Goal: Task Accomplishment & Management: Use online tool/utility

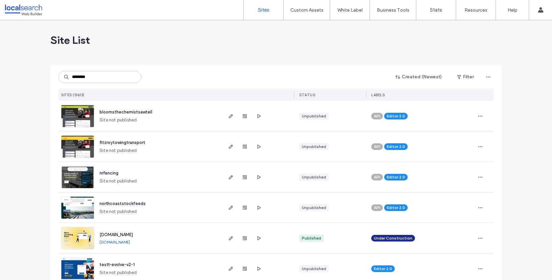
scroll to position [140, 0]
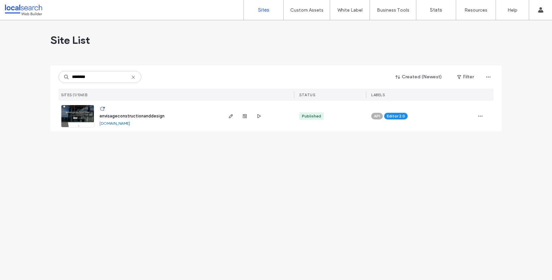
type input "********"
click at [84, 116] on img at bounding box center [77, 127] width 32 height 45
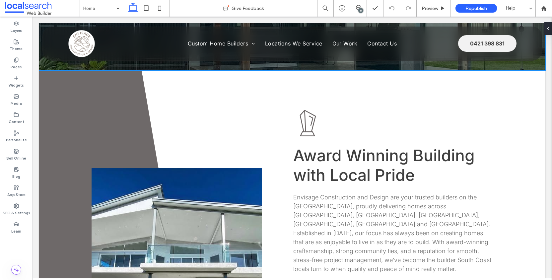
scroll to position [204, 0]
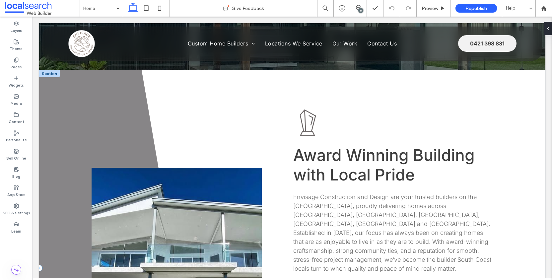
click at [64, 110] on span at bounding box center [124, 267] width 171 height 395
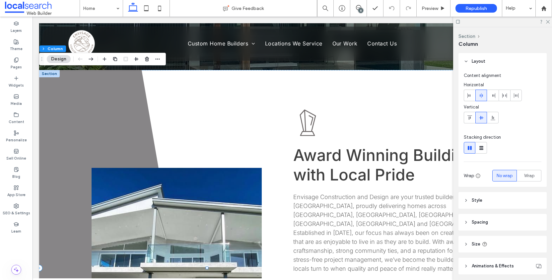
click at [70, 91] on span at bounding box center [124, 267] width 171 height 395
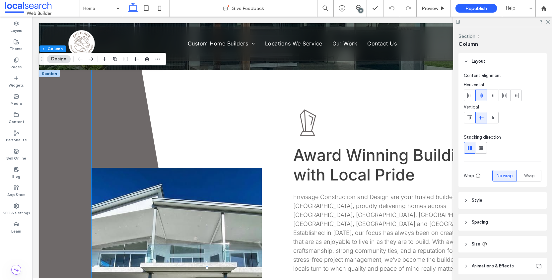
click at [110, 117] on div "Award Icon Award Winning Building with Local Pride Envisage Construction and De…" at bounding box center [292, 267] width 403 height 395
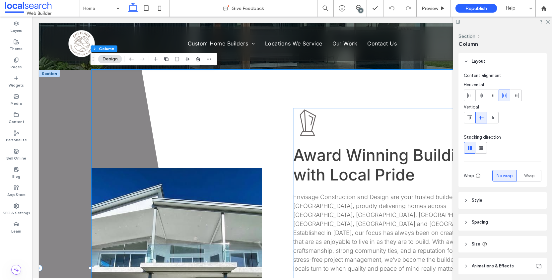
click at [58, 103] on span at bounding box center [124, 267] width 171 height 395
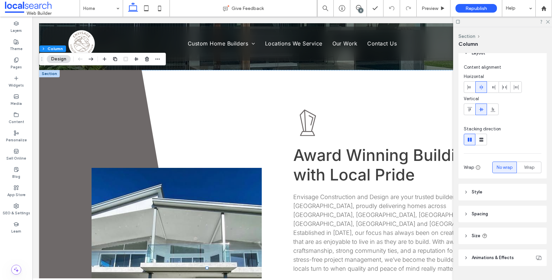
scroll to position [0, 0]
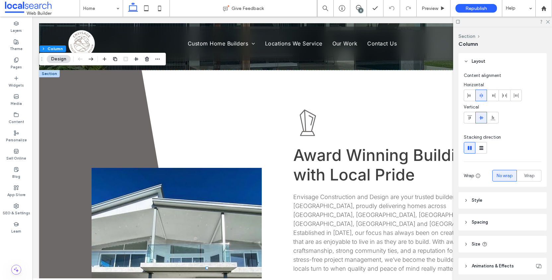
click at [465, 223] on icon at bounding box center [465, 222] width 5 height 5
click at [465, 222] on icon at bounding box center [465, 222] width 5 height 5
click at [466, 200] on use at bounding box center [465, 200] width 1 height 2
click at [534, 239] on div "rgba(110,105,105,1)" at bounding box center [537, 239] width 6 height 6
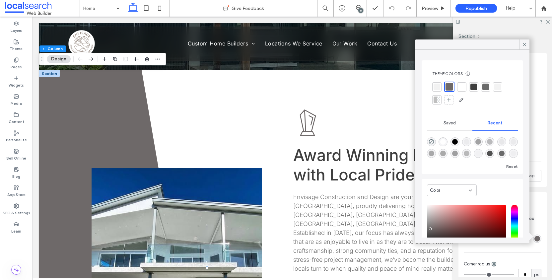
click at [476, 89] on div at bounding box center [473, 87] width 7 height 7
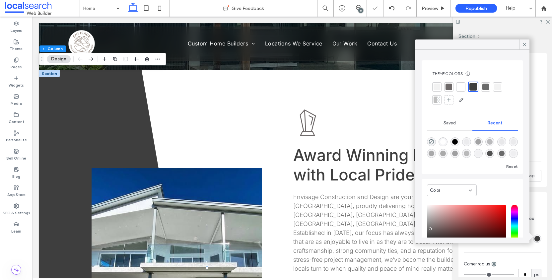
click at [455, 143] on div "rgba(0, 0, 0, 1)" at bounding box center [455, 142] width 6 height 6
type input "*******"
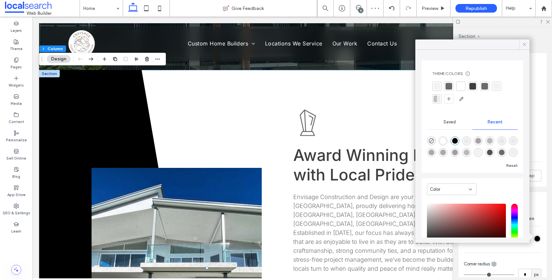
click at [524, 45] on icon at bounding box center [524, 44] width 6 height 6
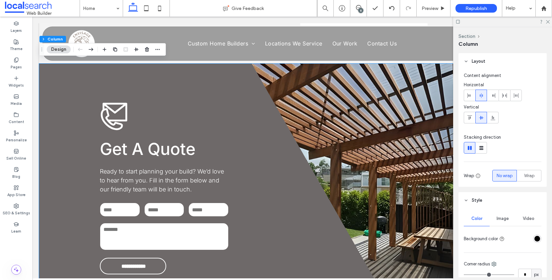
scroll to position [893, 0]
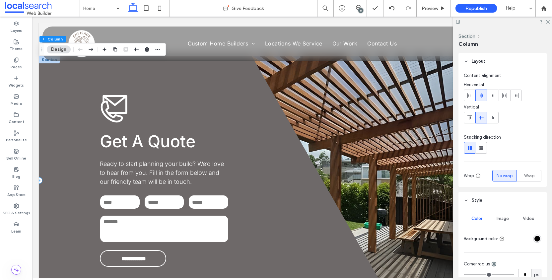
click at [65, 121] on div "**********" at bounding box center [216, 180] width 354 height 249
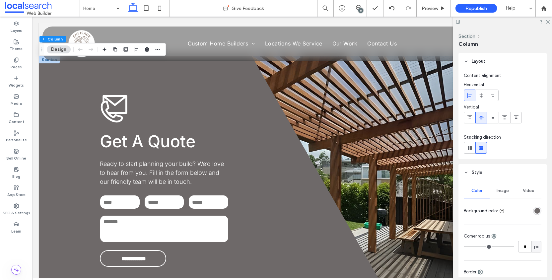
click at [534, 209] on div "rgba(110,105,105,1)" at bounding box center [537, 211] width 6 height 6
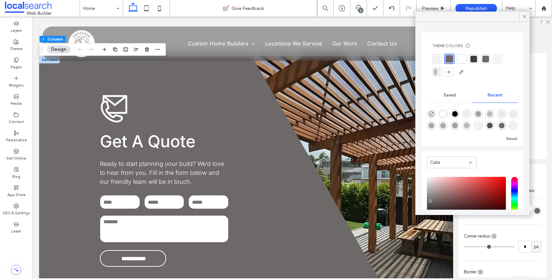
click at [457, 113] on div "rgba(0, 0, 0, 1)" at bounding box center [455, 114] width 6 height 6
type input "*******"
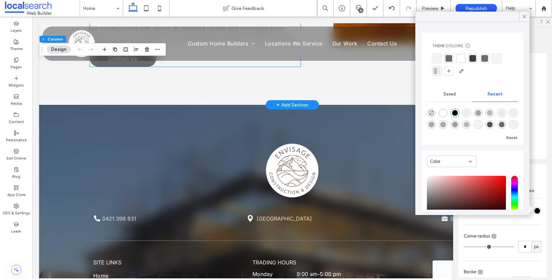
scroll to position [1668, 0]
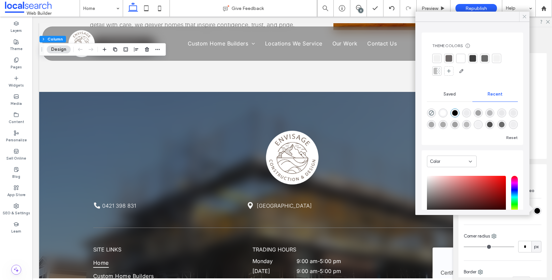
click at [526, 15] on icon at bounding box center [524, 17] width 6 height 6
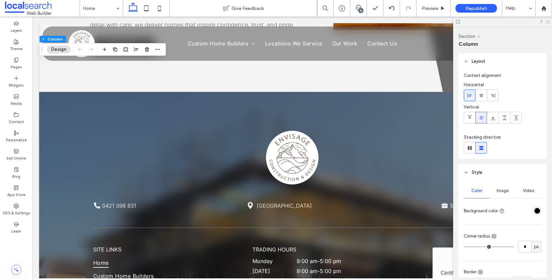
click at [549, 21] on icon at bounding box center [547, 21] width 4 height 4
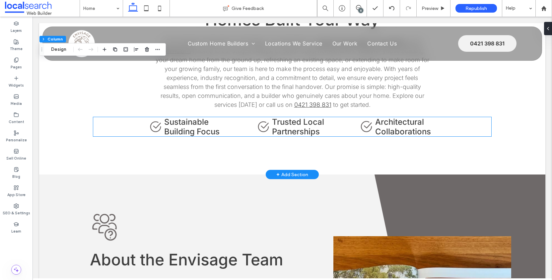
scroll to position [1270, 0]
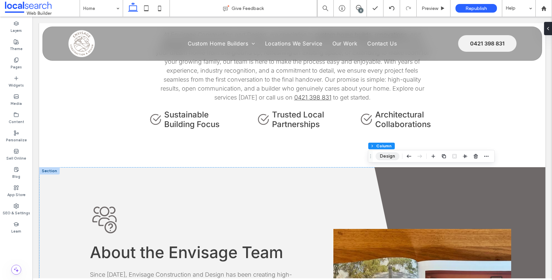
click at [383, 153] on button "Design" at bounding box center [387, 156] width 24 height 8
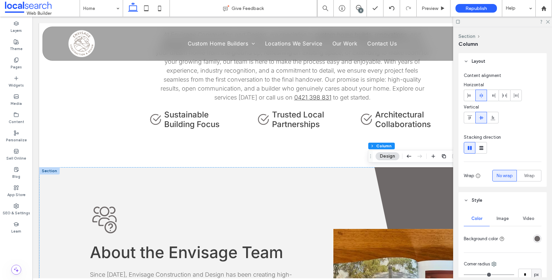
click at [535, 240] on div "rgba(110,105,105,1)" at bounding box center [537, 239] width 6 height 6
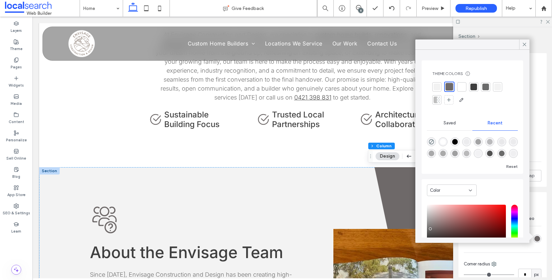
click at [455, 142] on div "rgba(0, 0, 0, 1)" at bounding box center [455, 142] width 6 height 6
type input "*******"
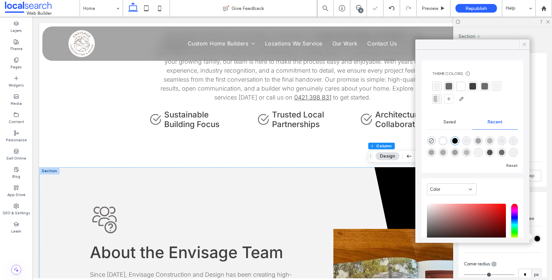
click at [524, 42] on icon at bounding box center [524, 44] width 6 height 6
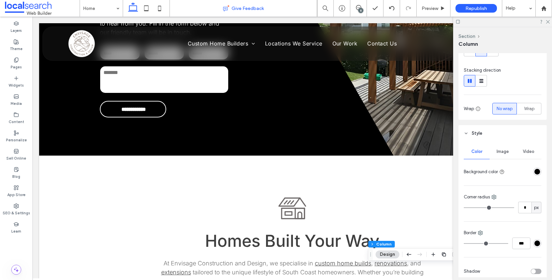
scroll to position [830, 0]
